Goal: Task Accomplishment & Management: Manage account settings

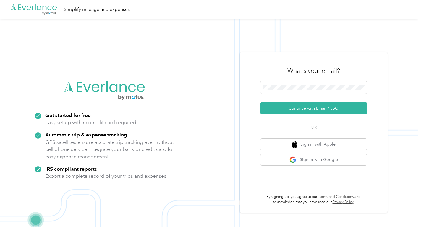
click at [236, 118] on img at bounding box center [209, 132] width 418 height 227
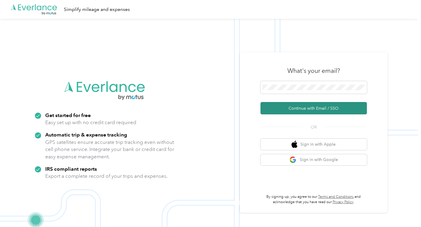
click at [281, 109] on button "Continue with Email / SSO" at bounding box center [313, 108] width 106 height 12
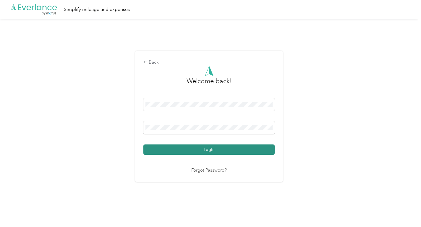
click at [207, 147] on button "Login" at bounding box center [208, 150] width 131 height 10
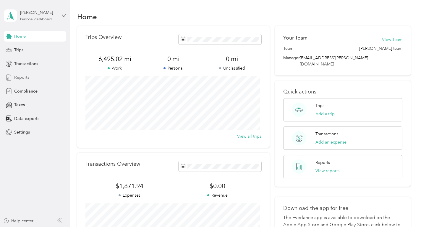
click at [17, 77] on span "Reports" at bounding box center [21, 77] width 15 height 6
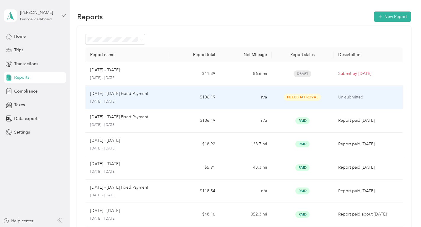
click at [176, 93] on td "$106.19" at bounding box center [194, 98] width 52 height 24
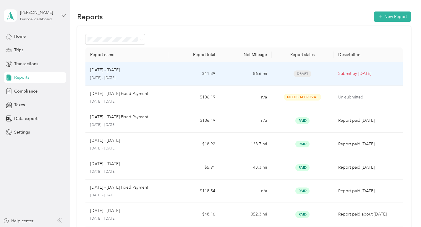
click at [233, 72] on td "86.6 mi" at bounding box center [246, 74] width 52 height 24
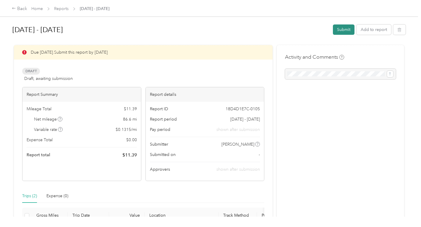
click at [344, 27] on button "Submit" at bounding box center [344, 30] width 22 height 10
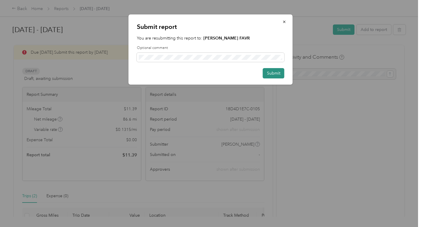
click at [275, 73] on button "Submit" at bounding box center [274, 73] width 22 height 10
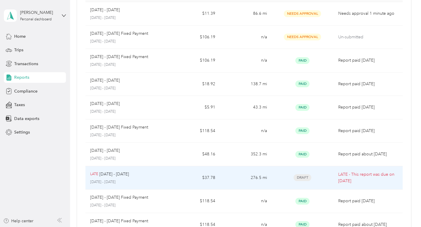
scroll to position [90, 0]
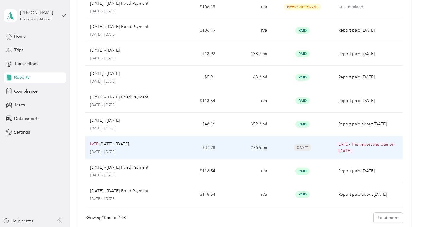
click at [231, 143] on td "276.5 mi" at bounding box center [246, 148] width 52 height 24
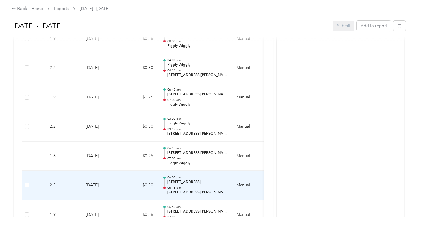
scroll to position [154, 0]
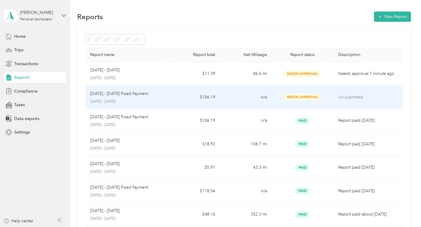
click at [235, 94] on td "n/a" at bounding box center [246, 98] width 52 height 24
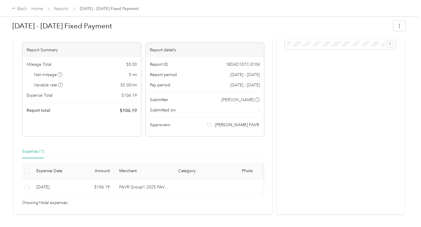
scroll to position [58, 0]
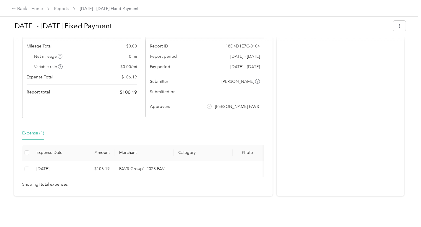
click at [30, 130] on div "Expense (1)" at bounding box center [33, 133] width 22 height 6
click at [32, 130] on div "Expense (1)" at bounding box center [33, 133] width 22 height 6
click at [33, 130] on div "Expense (1)" at bounding box center [33, 133] width 22 height 6
click at [31, 130] on div "Expense (1)" at bounding box center [33, 133] width 22 height 6
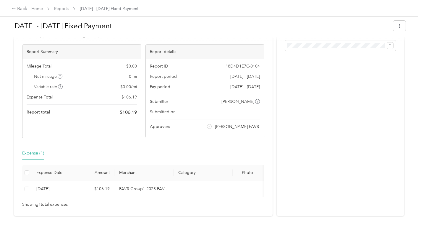
scroll to position [0, 0]
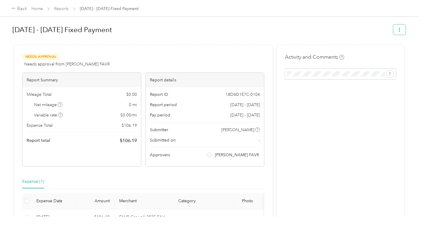
click at [397, 29] on icon "button" at bounding box center [399, 30] width 4 height 4
click at [311, 35] on h1 "[DATE] - [DATE] Fixed Payment" at bounding box center [200, 30] width 376 height 14
click at [204, 51] on div "Needs Approval Needs approval from [PERSON_NAME] FAVR View activity & comments …" at bounding box center [143, 145] width 258 height 200
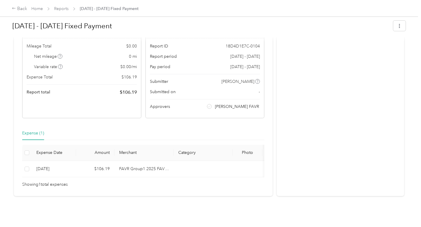
scroll to position [58, 0]
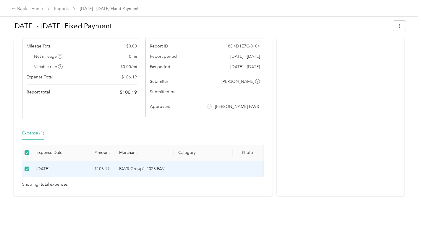
click at [31, 130] on div "Expense (1)" at bounding box center [33, 133] width 22 height 6
click at [28, 130] on div "Expense (1)" at bounding box center [33, 133] width 22 height 6
click at [51, 173] on div "Expense Date Amount Merchant Category Photo Notes Tags [DATE] $106.19 FAVR Grou…" at bounding box center [143, 166] width 242 height 43
drag, startPoint x: 37, startPoint y: 178, endPoint x: 32, endPoint y: 181, distance: 5.9
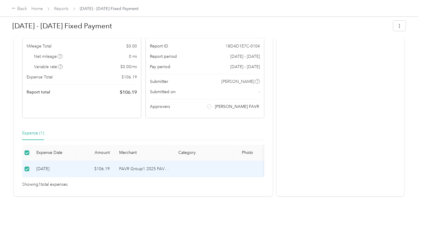
click at [37, 182] on span "Showing 1 total expenses" at bounding box center [44, 185] width 45 height 6
click at [61, 9] on link "Reports" at bounding box center [61, 8] width 14 height 5
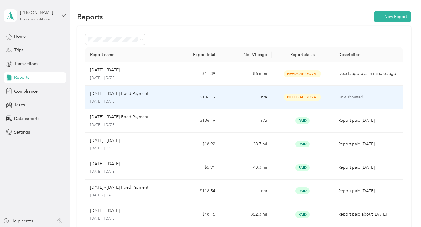
click at [221, 97] on td "n/a" at bounding box center [246, 98] width 52 height 24
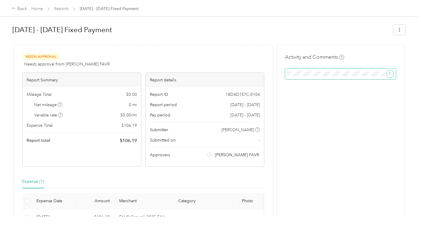
click at [389, 72] on span "submit" at bounding box center [390, 73] width 4 height 5
click at [320, 108] on div "Activity and Comments Comment must not be blank" at bounding box center [340, 145] width 127 height 200
click at [230, 175] on div "Needs Approval Needs approval from [PERSON_NAME] FAVR View activity & comments …" at bounding box center [143, 145] width 258 height 200
click at [165, 180] on div "Expense (1)" at bounding box center [143, 182] width 242 height 14
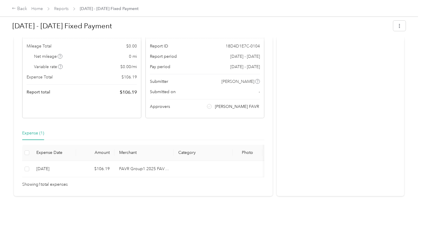
scroll to position [58, 0]
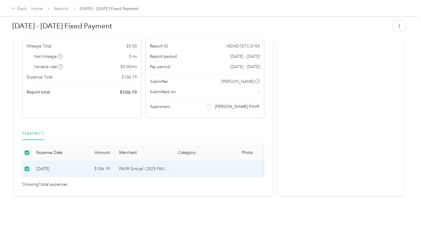
click at [28, 130] on div "Expense (1)" at bounding box center [33, 133] width 22 height 6
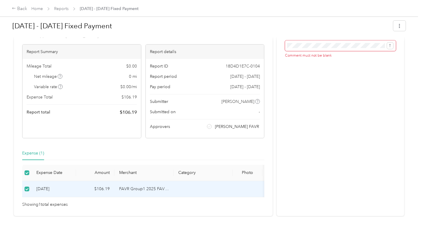
scroll to position [0, 0]
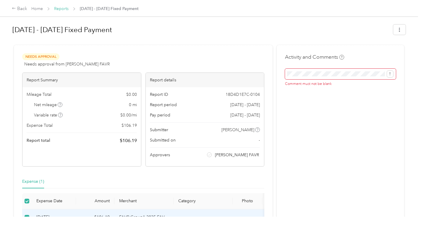
click at [63, 8] on link "Reports" at bounding box center [61, 8] width 14 height 5
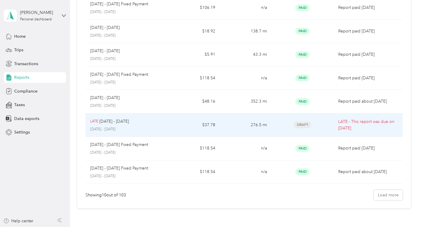
scroll to position [121, 0]
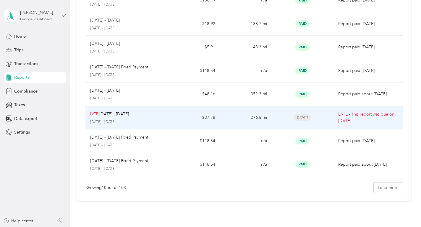
click at [230, 115] on td "276.5 mi" at bounding box center [246, 118] width 52 height 24
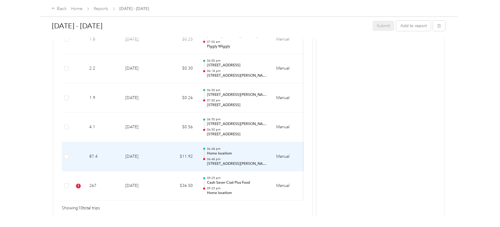
scroll to position [362, 0]
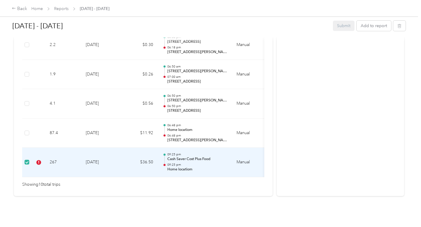
click at [39, 153] on td at bounding box center [38, 163] width 13 height 30
click at [38, 154] on td at bounding box center [38, 163] width 13 height 30
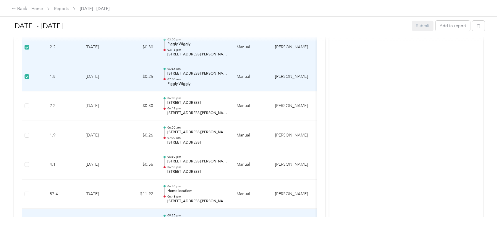
scroll to position [305, 0]
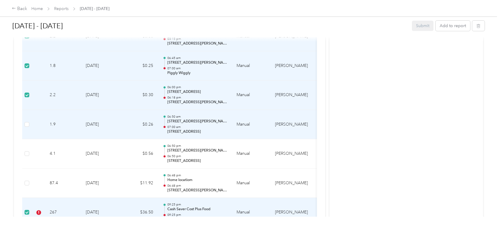
click at [27, 121] on td at bounding box center [26, 125] width 9 height 30
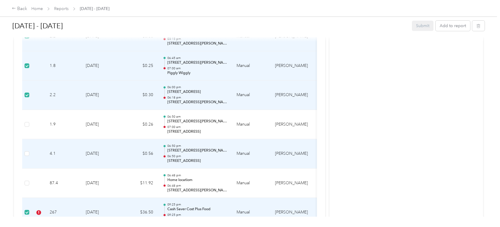
click at [27, 151] on label at bounding box center [27, 154] width 5 height 6
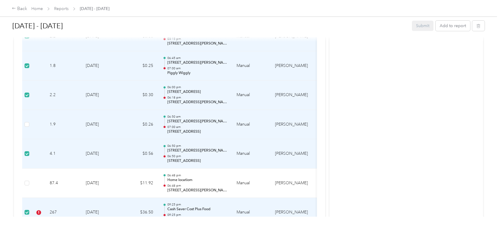
click at [25, 121] on td at bounding box center [26, 125] width 9 height 30
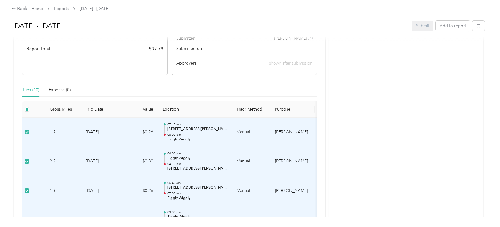
scroll to position [94, 0]
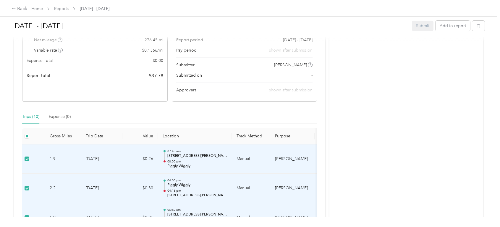
click at [418, 25] on div "Submit Add to report" at bounding box center [448, 26] width 73 height 10
click at [417, 25] on div "Submit Add to report" at bounding box center [448, 26] width 73 height 10
click at [416, 27] on div "Submit Add to report" at bounding box center [448, 26] width 73 height 10
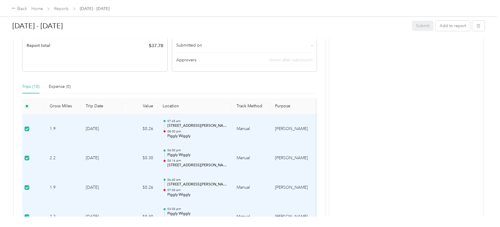
click at [28, 86] on div "Trips (10)" at bounding box center [30, 87] width 17 height 6
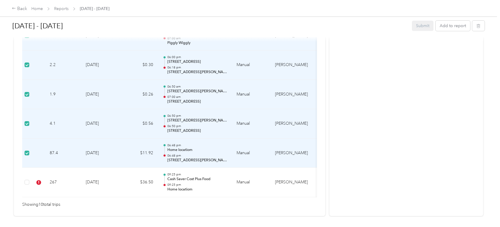
scroll to position [365, 0]
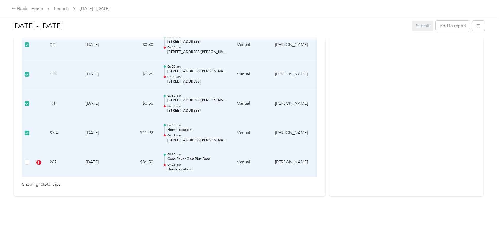
click at [24, 151] on td at bounding box center [26, 163] width 9 height 30
click at [27, 120] on td at bounding box center [26, 134] width 9 height 30
drag, startPoint x: 25, startPoint y: 91, endPoint x: 25, endPoint y: 97, distance: 6.8
click at [25, 100] on label at bounding box center [27, 103] width 5 height 6
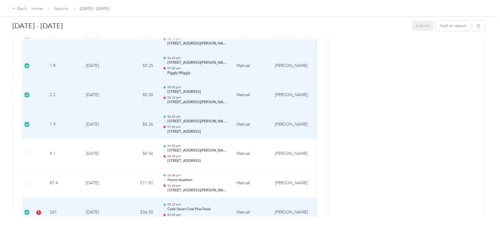
scroll to position [275, 0]
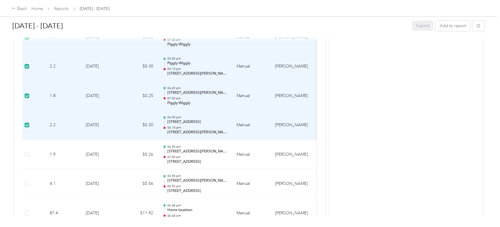
click at [27, 123] on label at bounding box center [27, 125] width 5 height 6
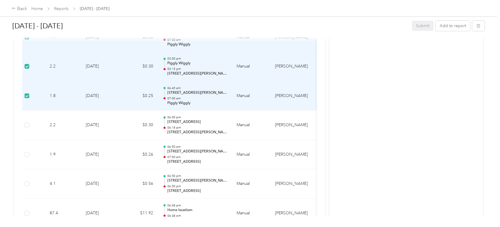
click at [27, 93] on label at bounding box center [27, 96] width 5 height 6
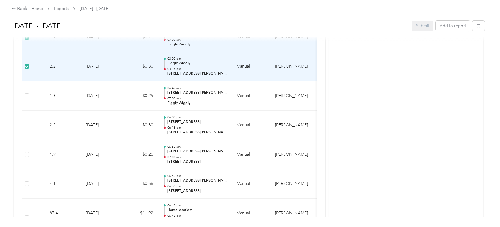
click at [27, 63] on td at bounding box center [26, 67] width 9 height 30
click at [26, 64] on label at bounding box center [27, 66] width 5 height 6
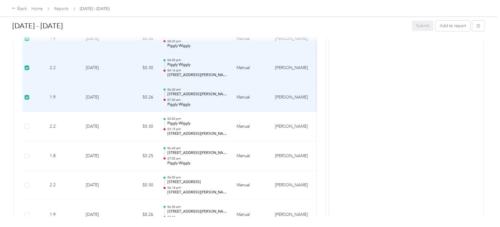
scroll to position [154, 0]
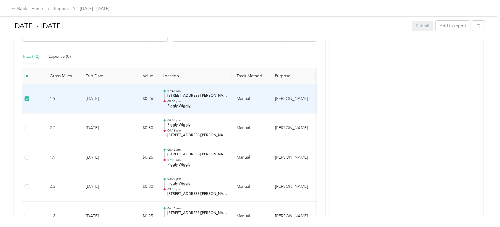
click at [27, 95] on td at bounding box center [26, 99] width 9 height 30
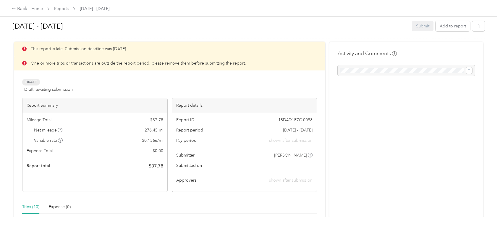
scroll to position [0, 0]
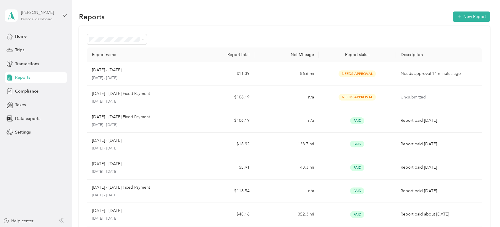
click at [28, 12] on div "[PERSON_NAME]" at bounding box center [39, 12] width 37 height 6
click at [22, 46] on div "Log out" at bounding box center [21, 46] width 23 height 6
